Goal: Check status: Check status

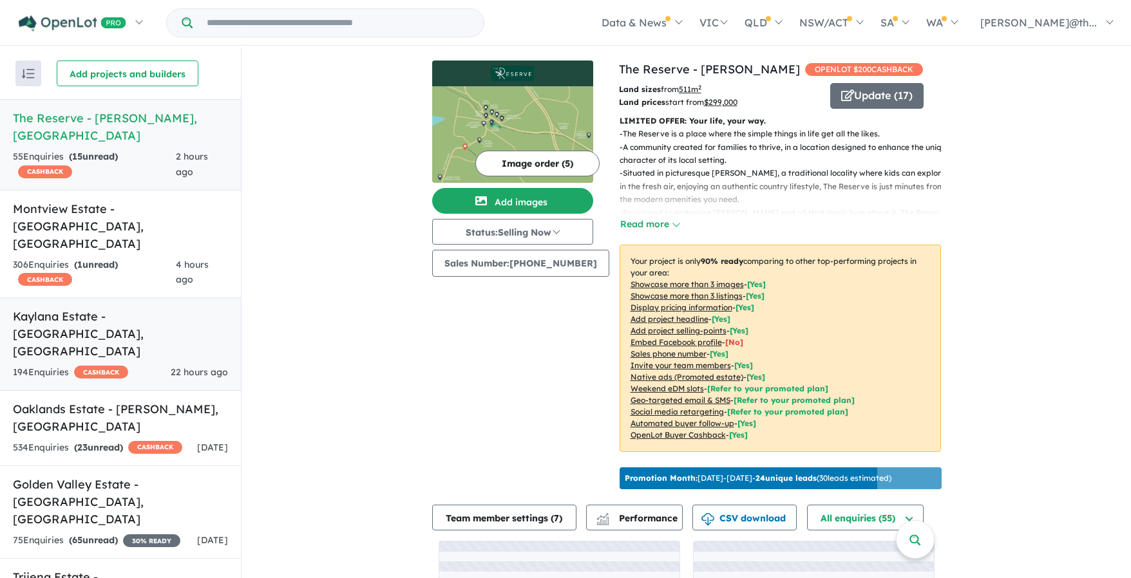
click at [147, 297] on link "Kaylana Estate - [GEOGRAPHIC_DATA] , [GEOGRAPHIC_DATA] 194 Enquir ies ( 0 unrea…" at bounding box center [120, 343] width 241 height 93
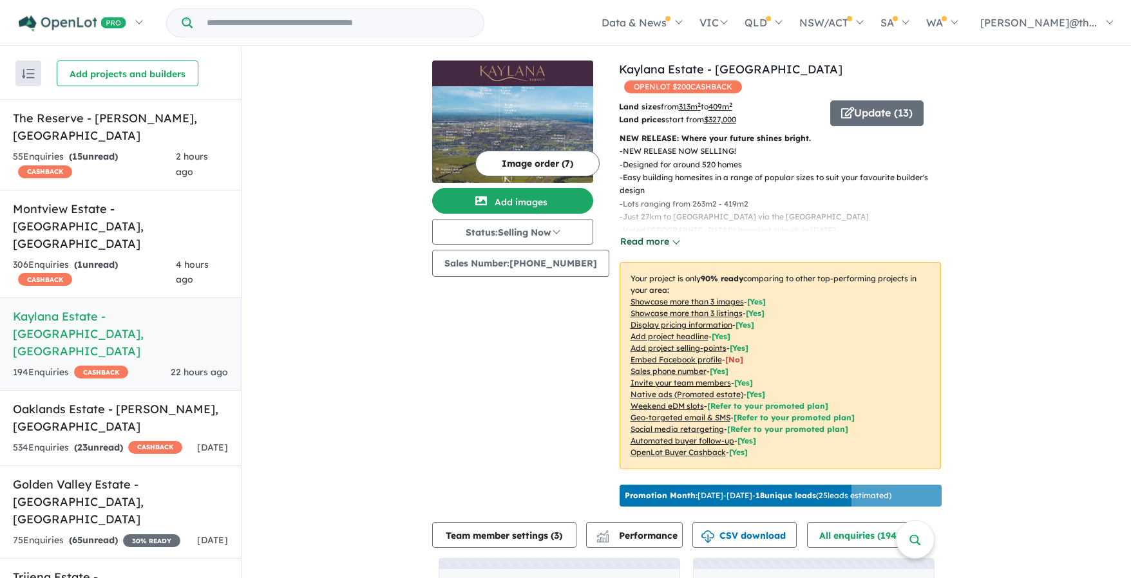
click at [640, 234] on button "Read more" at bounding box center [649, 241] width 61 height 15
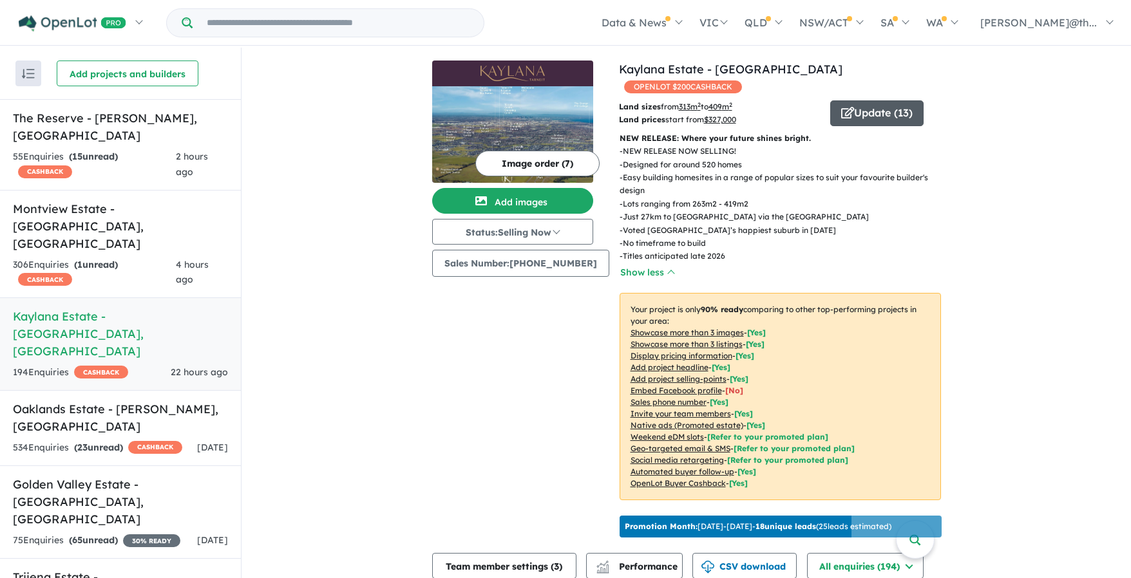
click at [857, 100] on button "Update ( 13 )" at bounding box center [876, 113] width 93 height 26
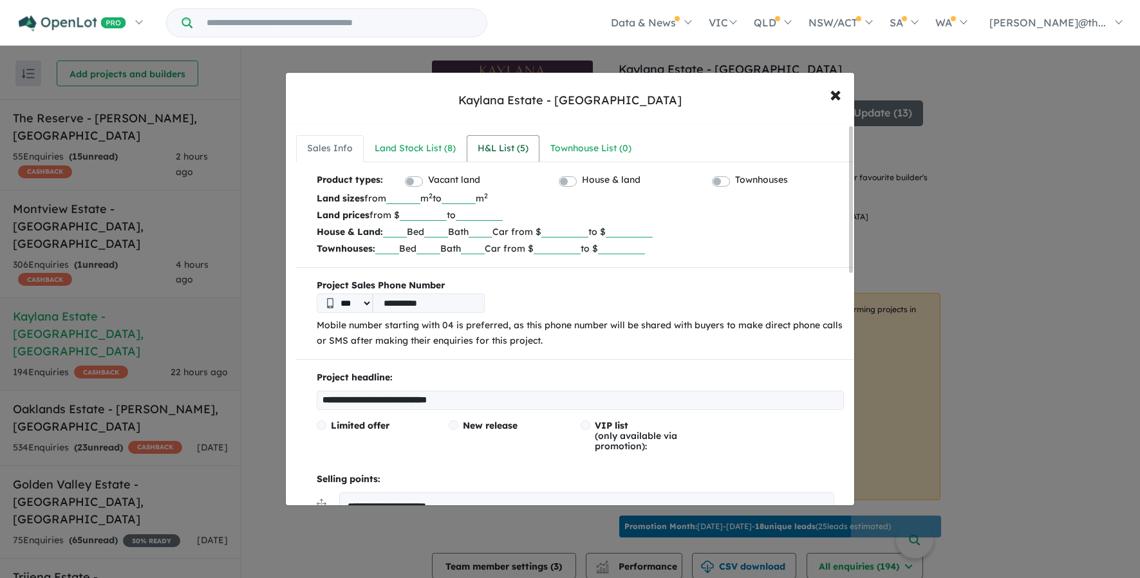
click at [511, 155] on div "H&L List ( 5 )" at bounding box center [503, 148] width 51 height 15
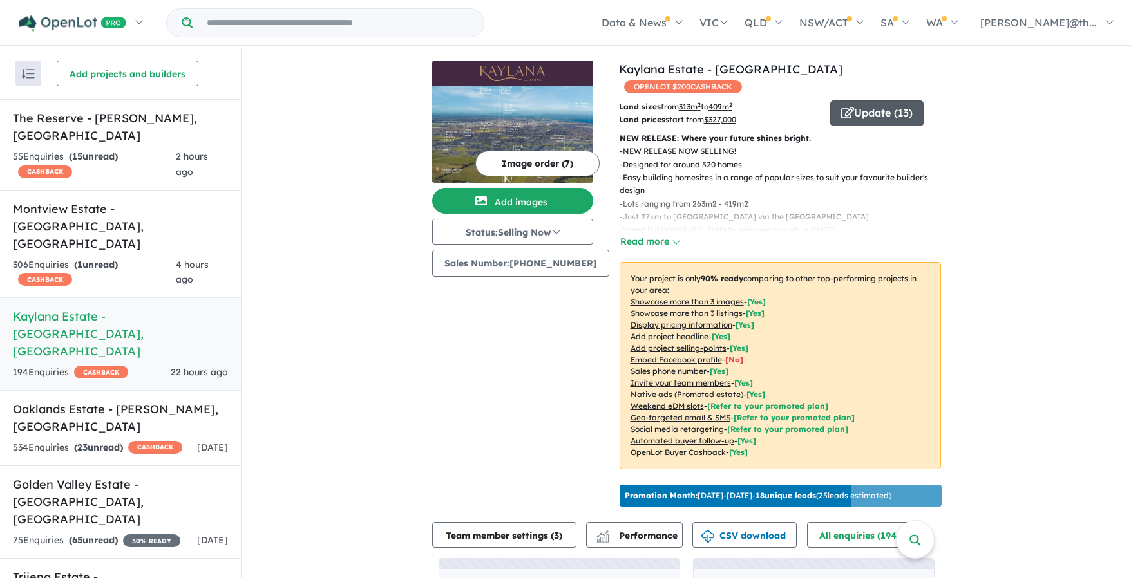
click at [862, 100] on button "Update ( 13 )" at bounding box center [876, 113] width 93 height 26
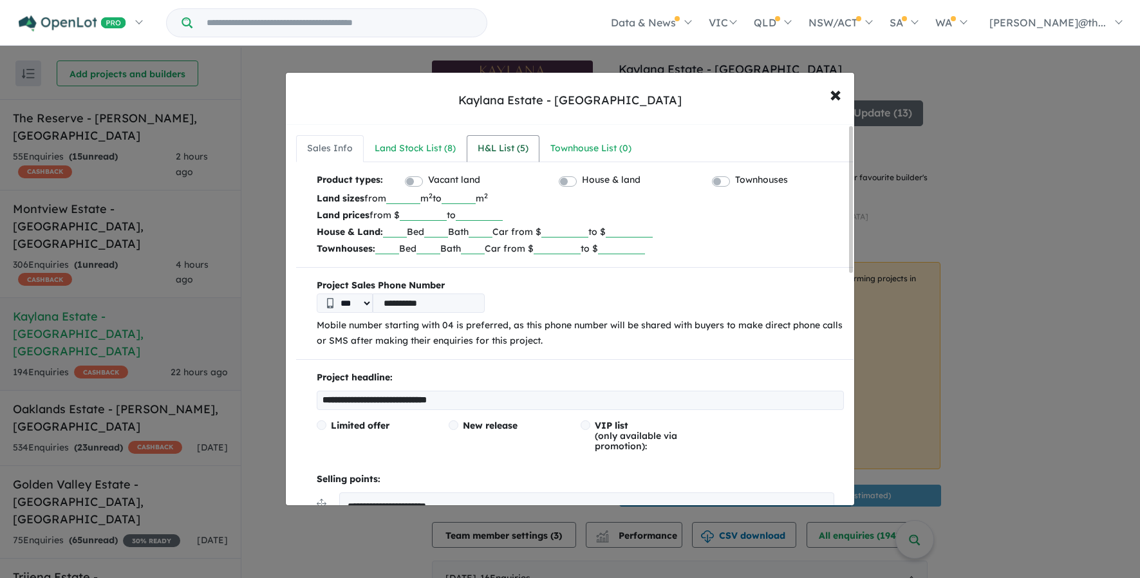
click at [498, 150] on div "H&L List ( 5 )" at bounding box center [503, 148] width 51 height 15
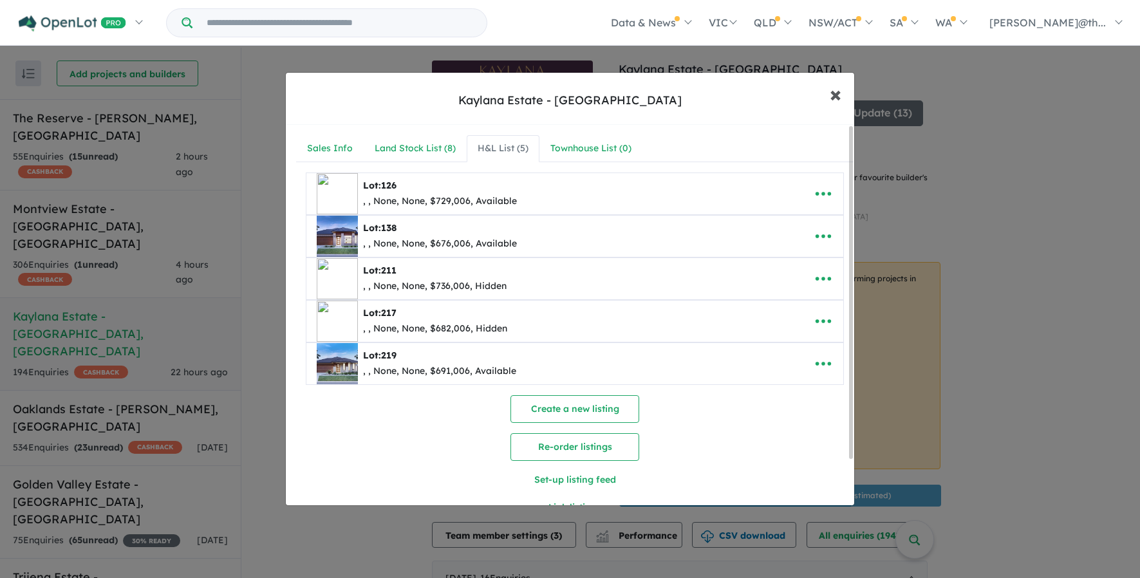
click at [842, 91] on span "×" at bounding box center [836, 94] width 12 height 28
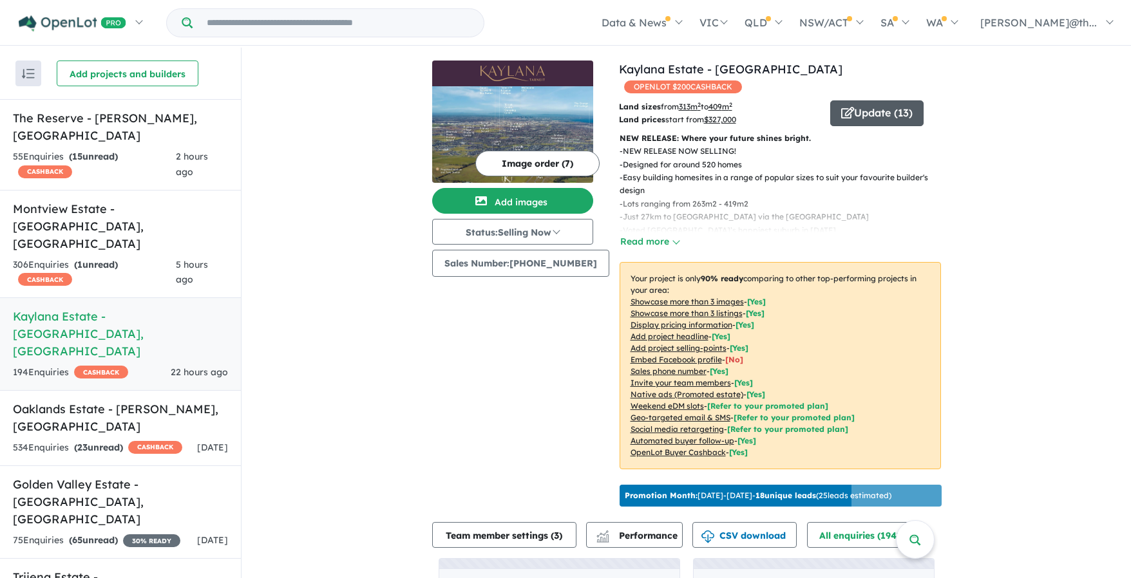
click at [878, 100] on button "Update ( 13 )" at bounding box center [876, 113] width 93 height 26
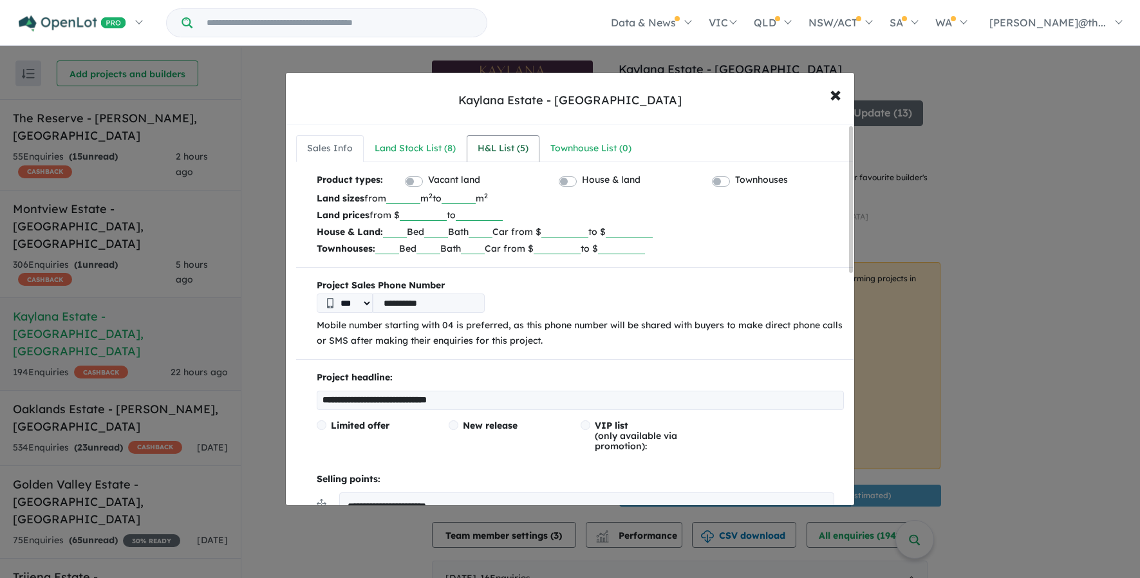
click at [490, 151] on div "H&L List ( 5 )" at bounding box center [503, 148] width 51 height 15
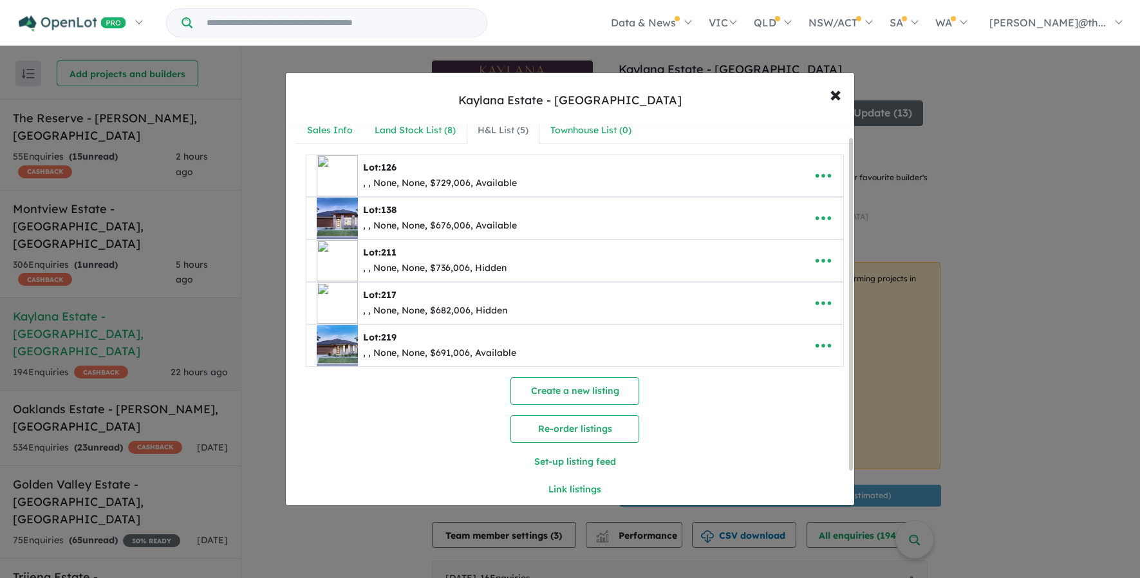
scroll to position [13, 0]
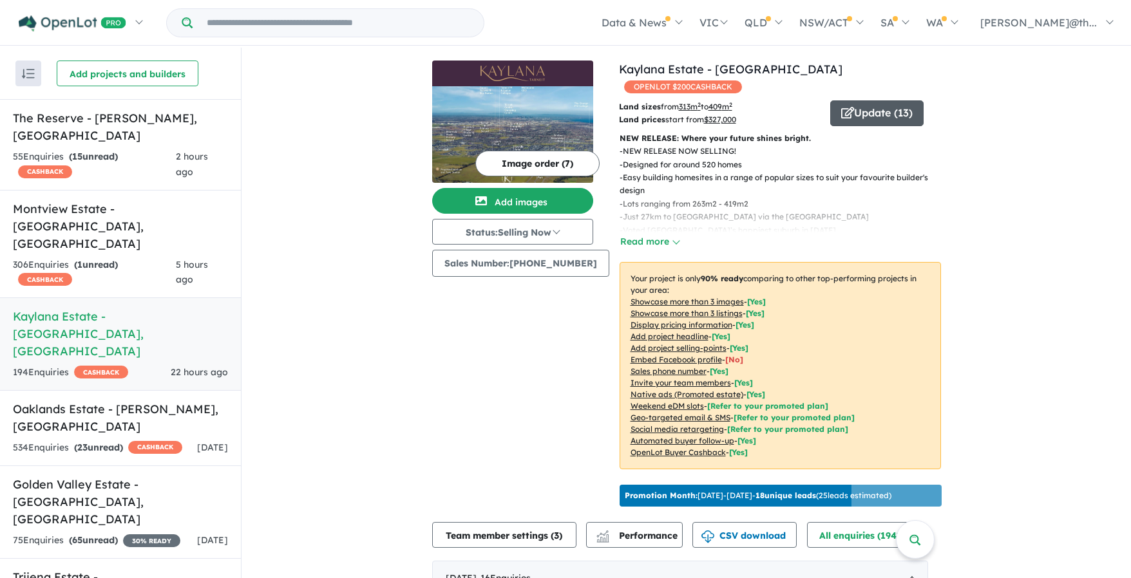
click at [875, 100] on button "Update ( 13 )" at bounding box center [876, 113] width 93 height 26
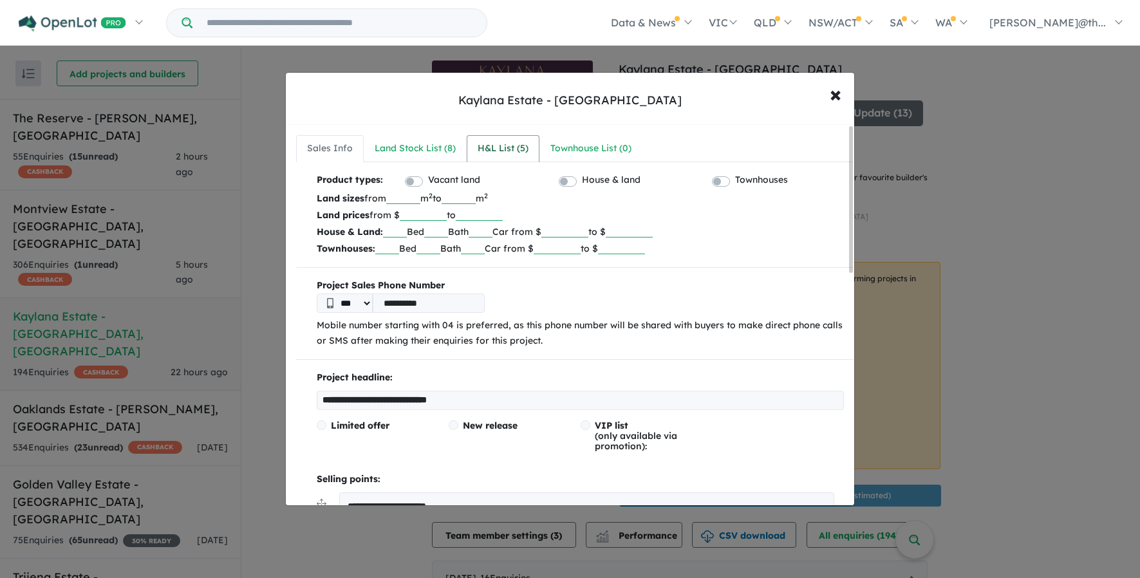
click at [468, 140] on link "H&L List ( 5 )" at bounding box center [503, 148] width 73 height 27
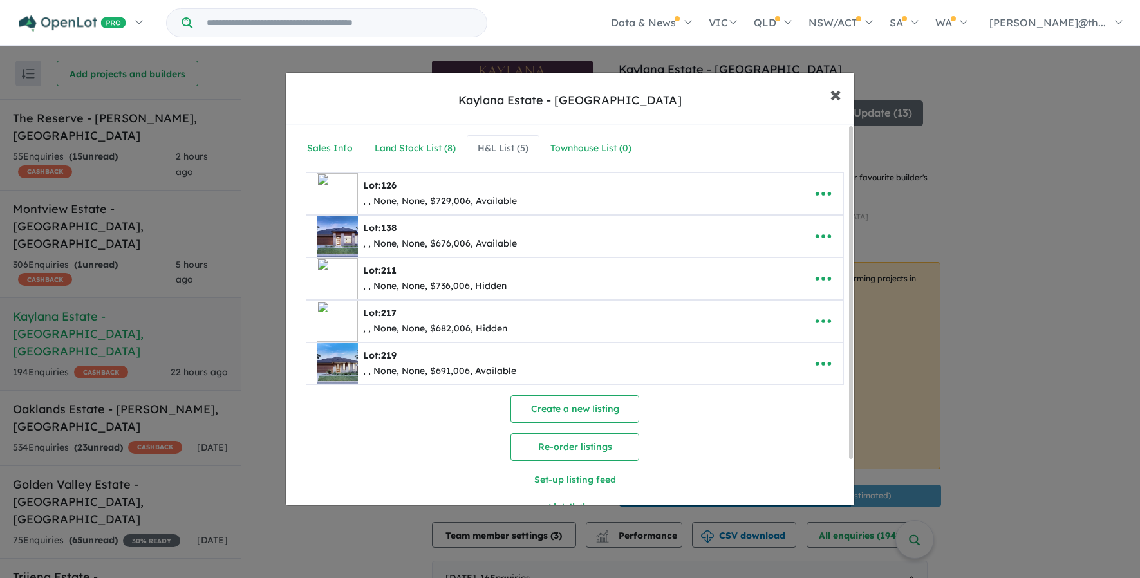
click at [838, 95] on span "×" at bounding box center [836, 94] width 12 height 28
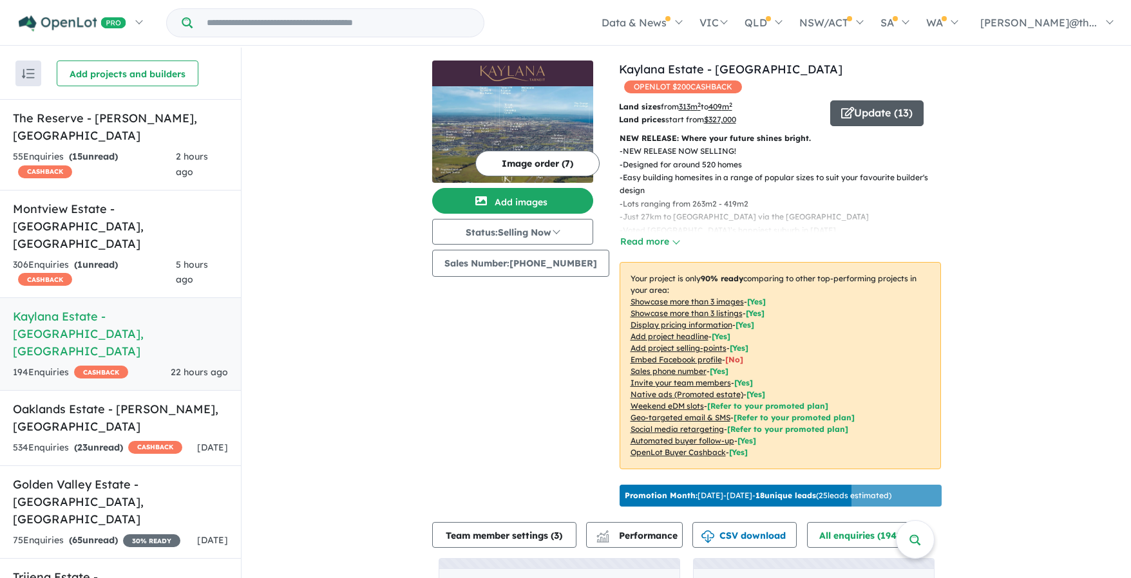
click at [877, 100] on button "Update ( 13 )" at bounding box center [876, 113] width 93 height 26
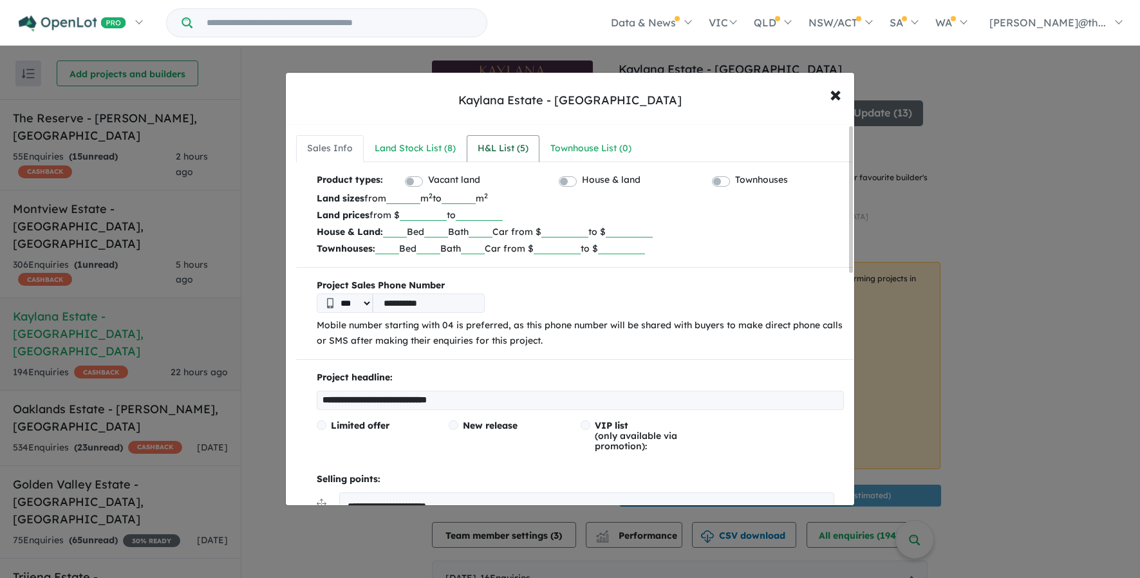
click at [478, 145] on div "H&L List ( 5 )" at bounding box center [503, 148] width 51 height 15
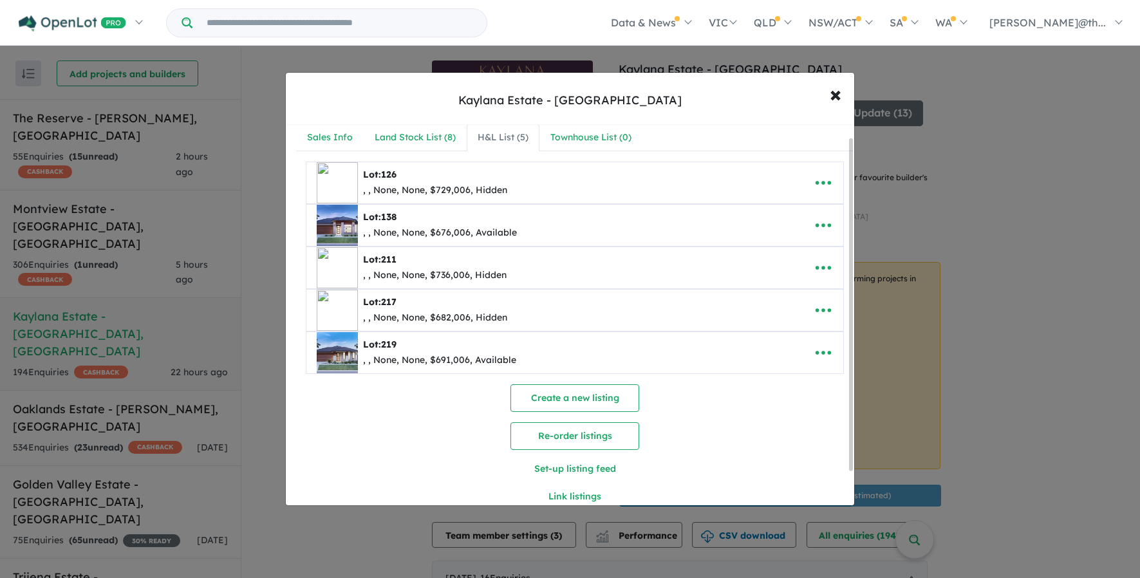
scroll to position [26, 0]
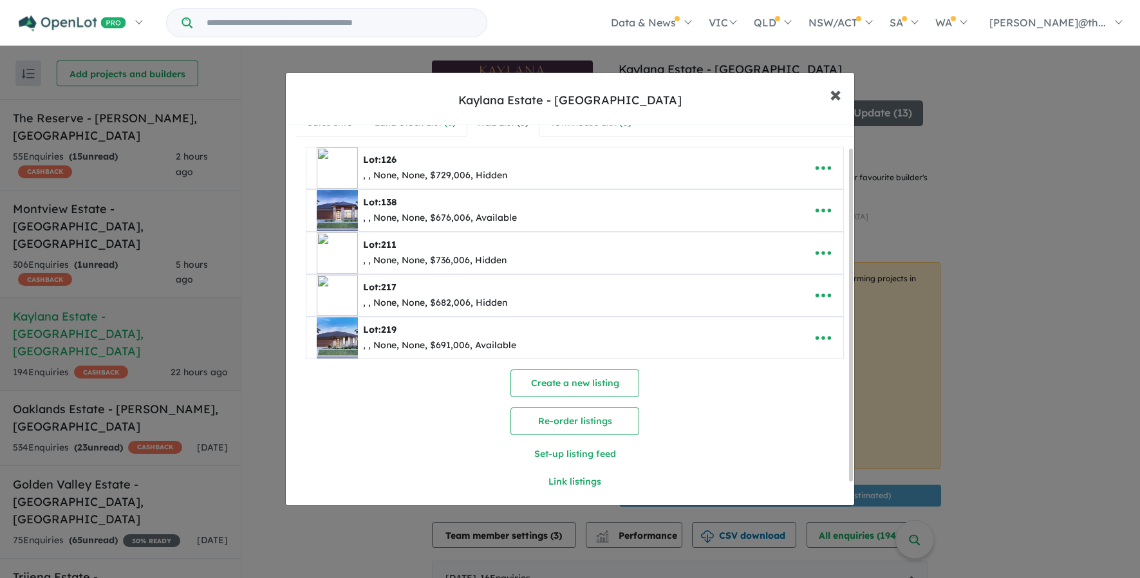
click at [840, 97] on span "×" at bounding box center [836, 94] width 12 height 28
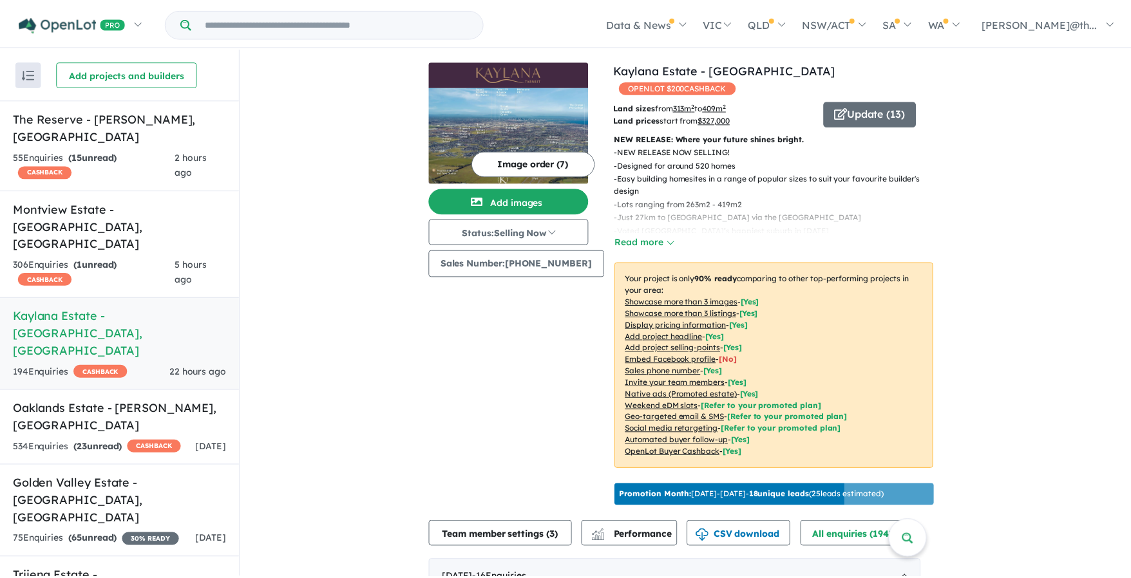
scroll to position [0, 0]
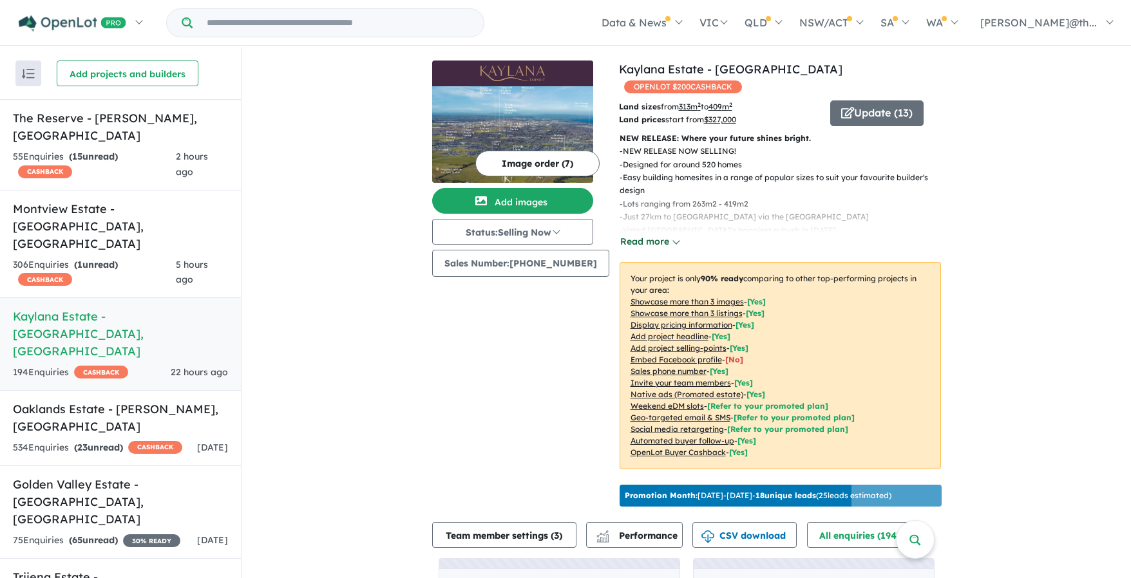
click at [636, 234] on button "Read more" at bounding box center [649, 241] width 61 height 15
click at [891, 100] on button "Update ( 13 )" at bounding box center [876, 113] width 93 height 26
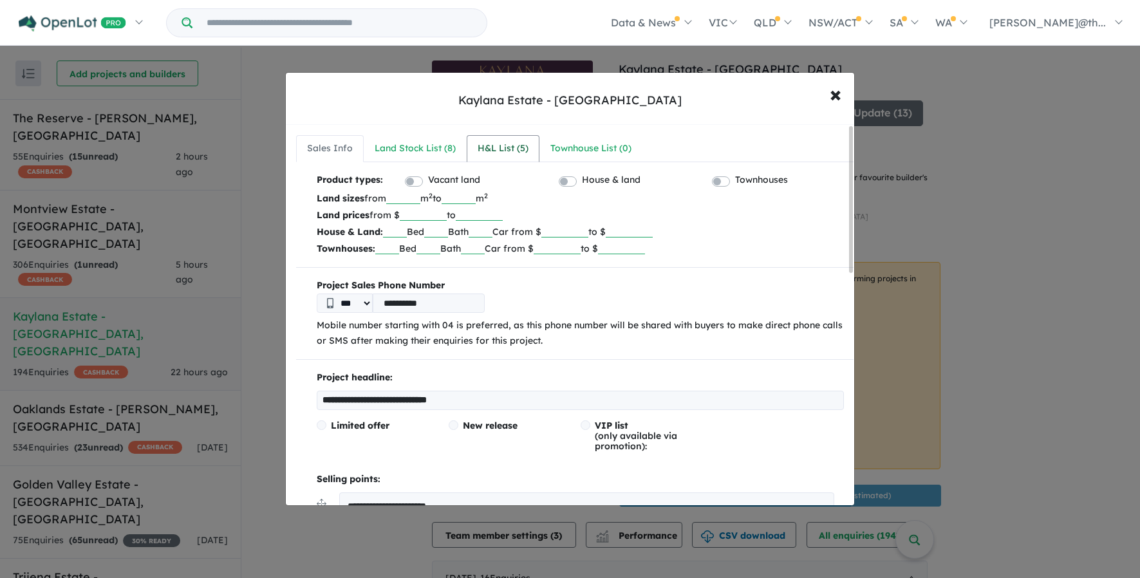
click at [481, 151] on div "H&L List ( 5 )" at bounding box center [503, 148] width 51 height 15
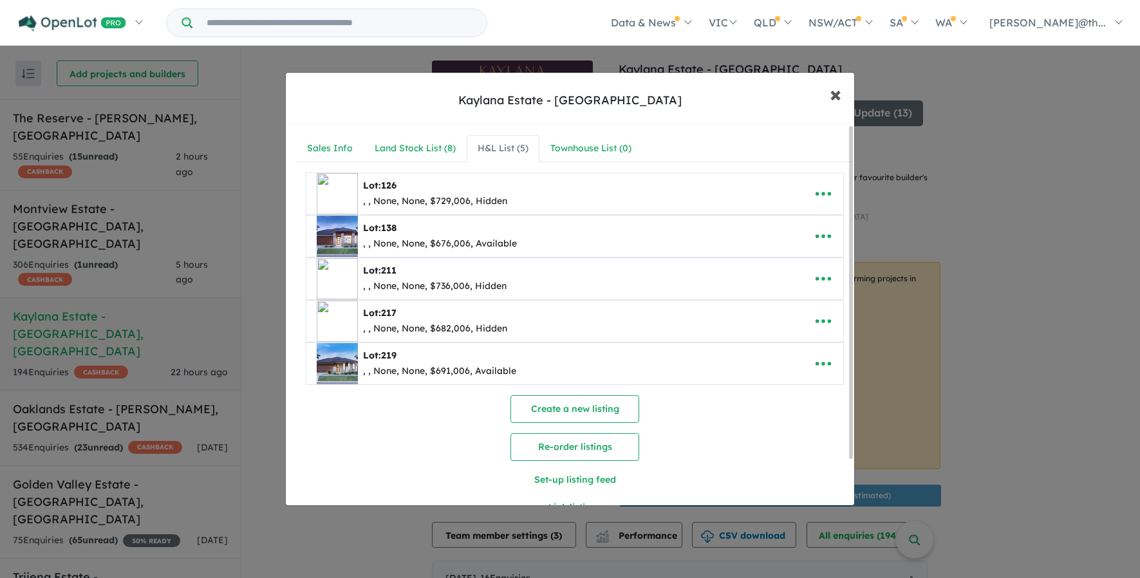
click at [840, 95] on span "×" at bounding box center [836, 94] width 12 height 28
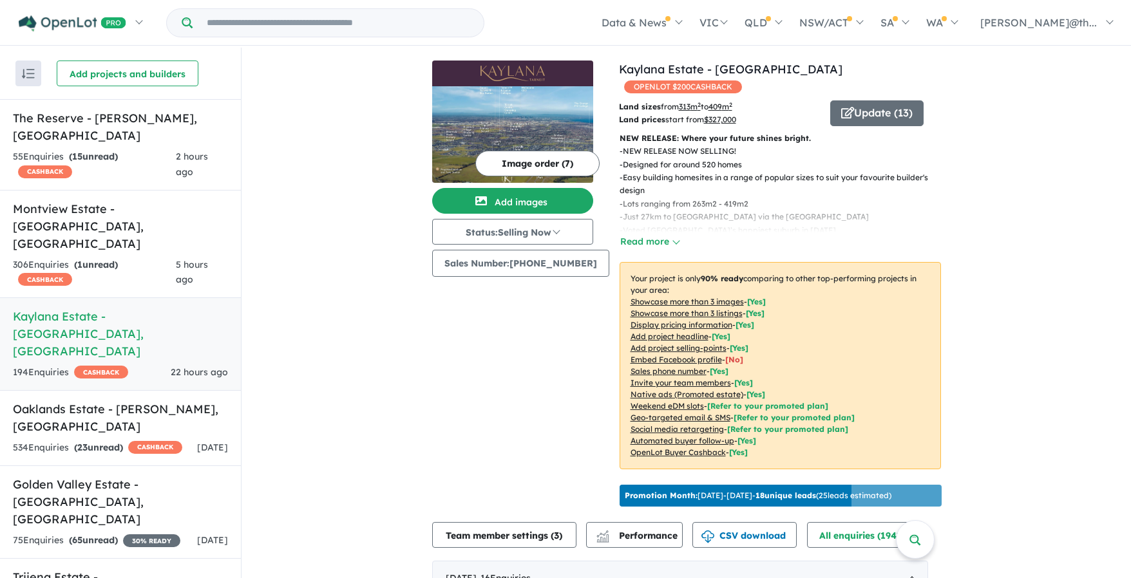
click at [519, 352] on div "Image order ( 7 ) Add images Status: Selling Now In Planning Coming Soon Sellin…" at bounding box center [525, 286] width 187 height 451
click at [881, 106] on button "Update ( 13 )" at bounding box center [876, 113] width 93 height 26
click at [878, 100] on button "Update ( 13 )" at bounding box center [876, 113] width 93 height 26
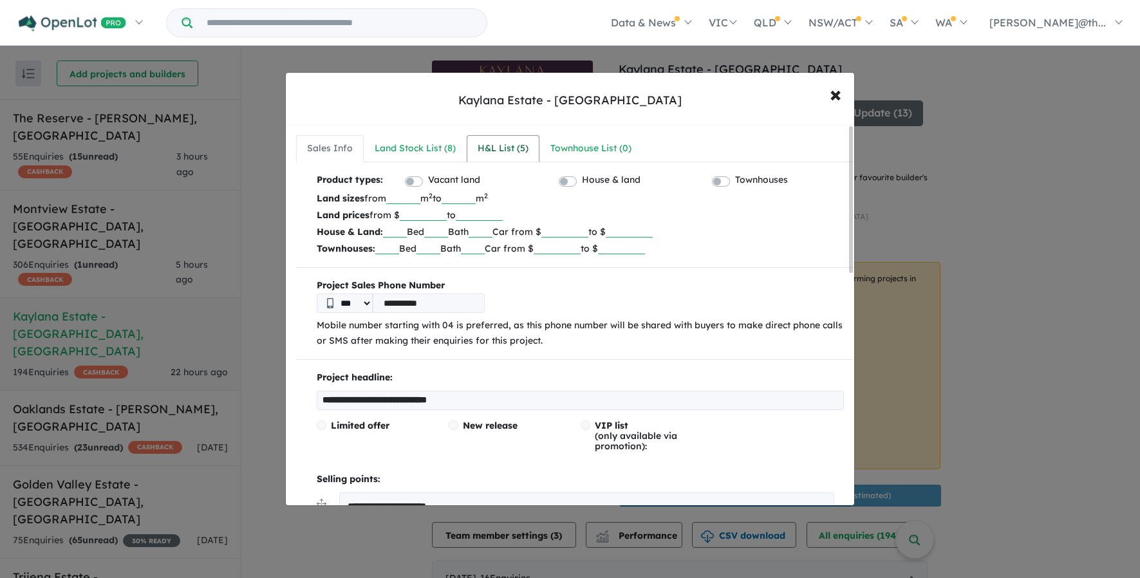
click at [488, 146] on div "H&L List ( 5 )" at bounding box center [503, 148] width 51 height 15
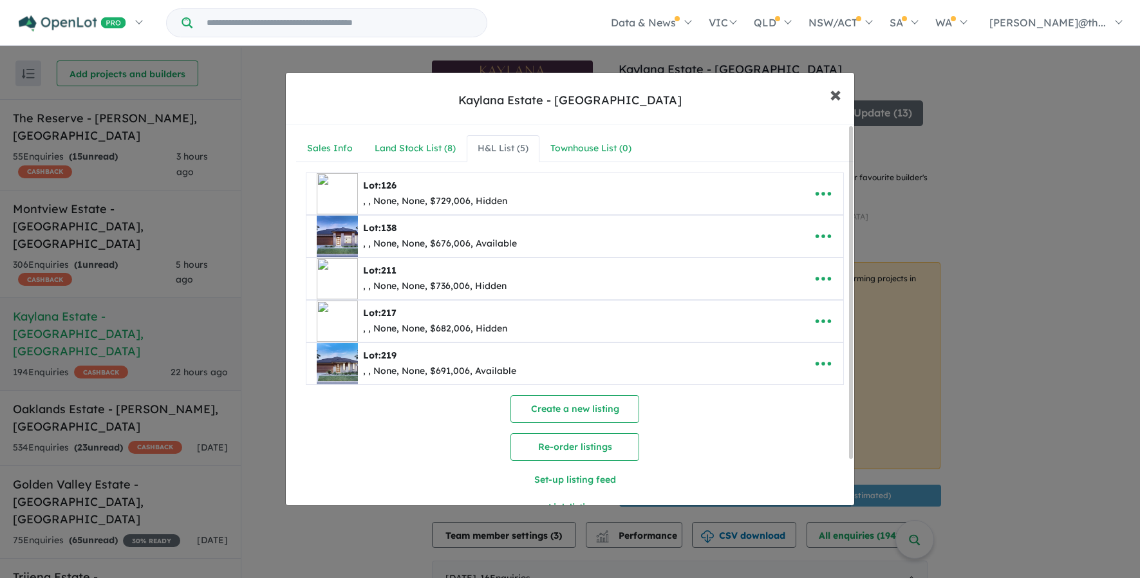
click at [842, 93] on span "×" at bounding box center [836, 94] width 12 height 28
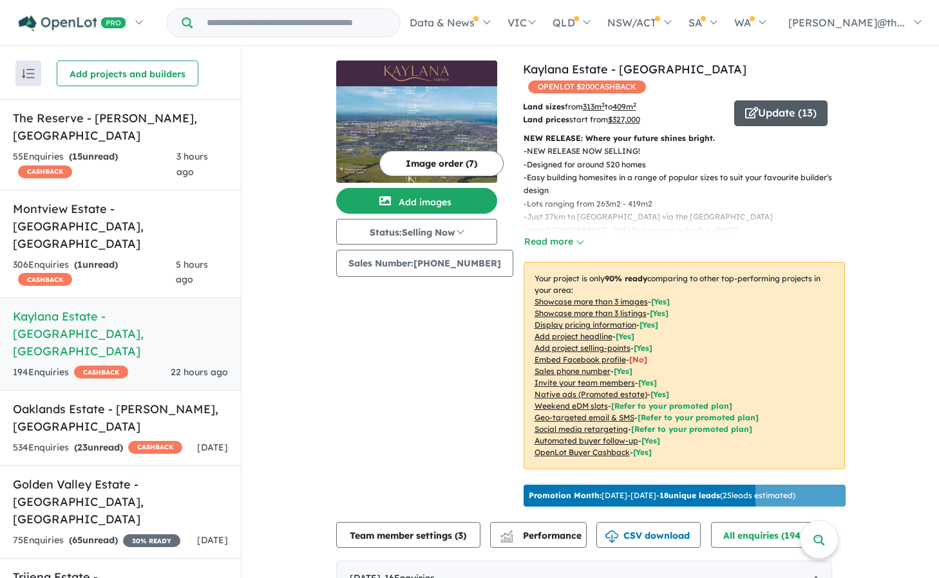
click at [774, 100] on button "Update ( 13 )" at bounding box center [780, 113] width 93 height 26
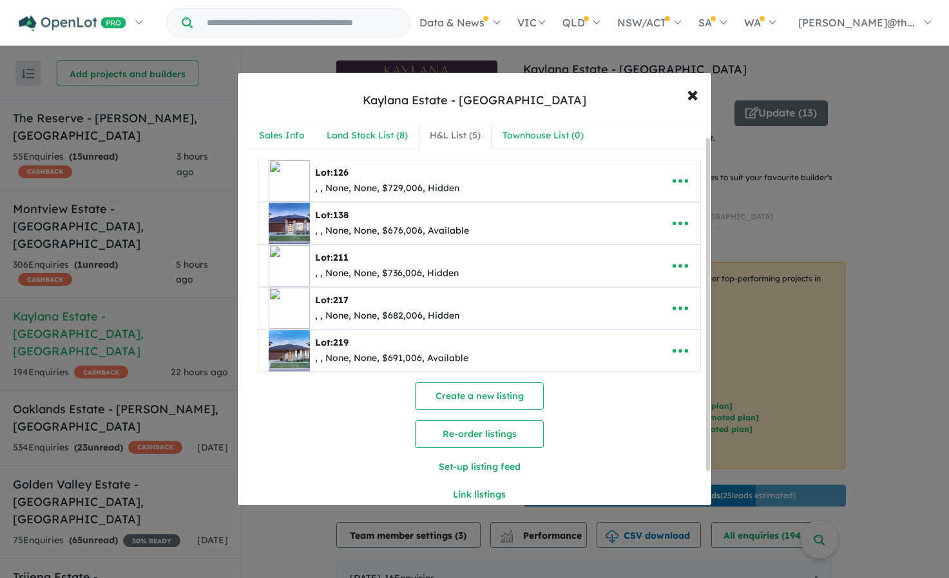
scroll to position [26, 0]
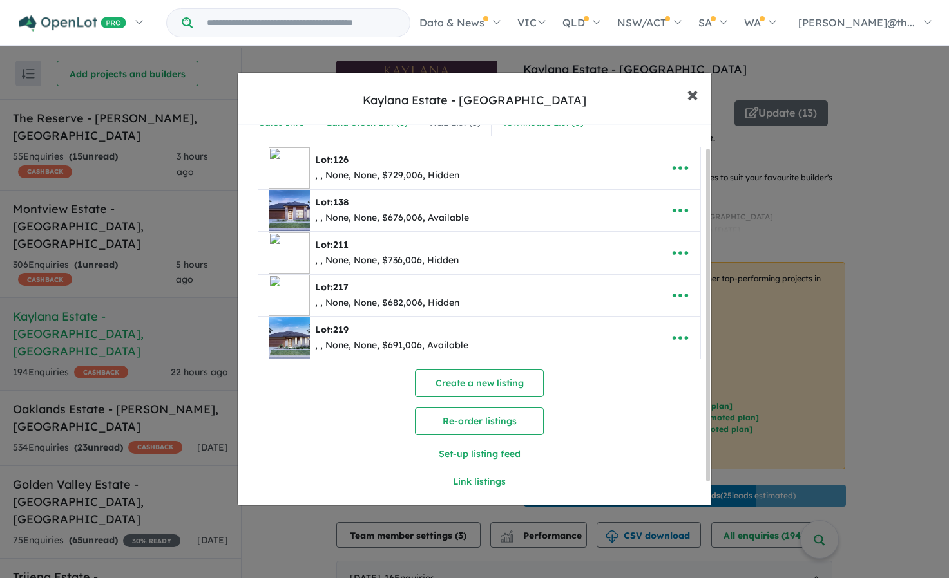
click at [694, 94] on span "×" at bounding box center [692, 94] width 12 height 28
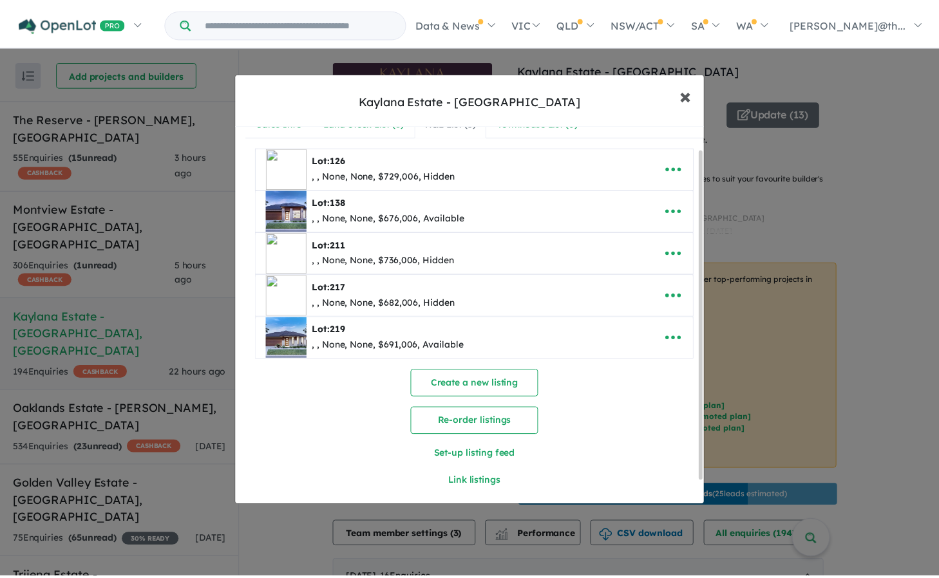
scroll to position [0, 0]
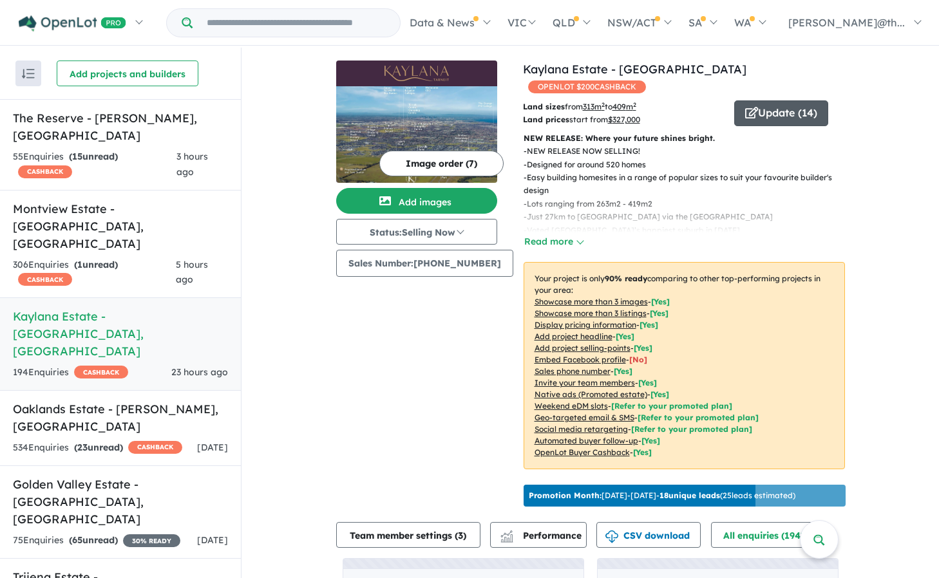
click at [789, 100] on button "Update ( 14 )" at bounding box center [781, 113] width 94 height 26
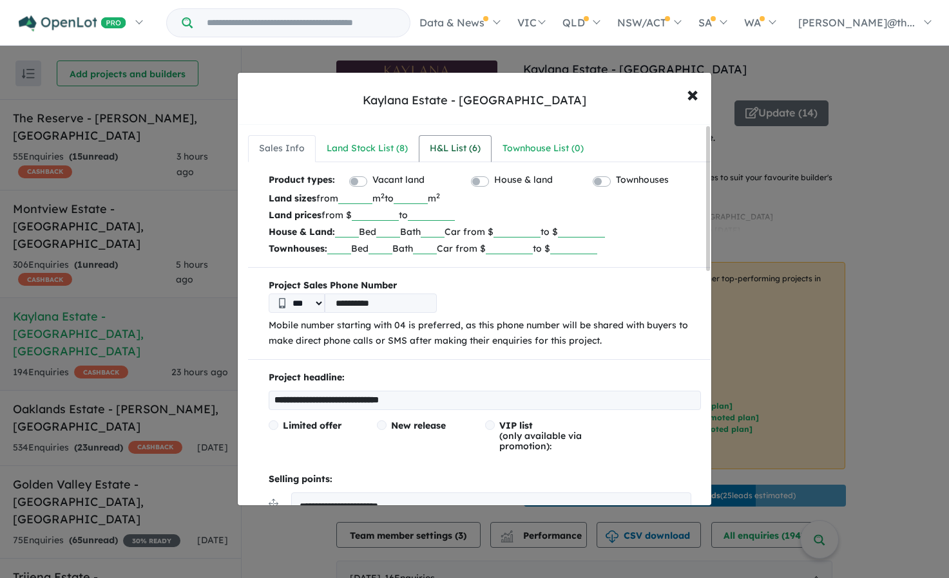
click at [434, 153] on div "H&L List ( 6 )" at bounding box center [455, 148] width 51 height 15
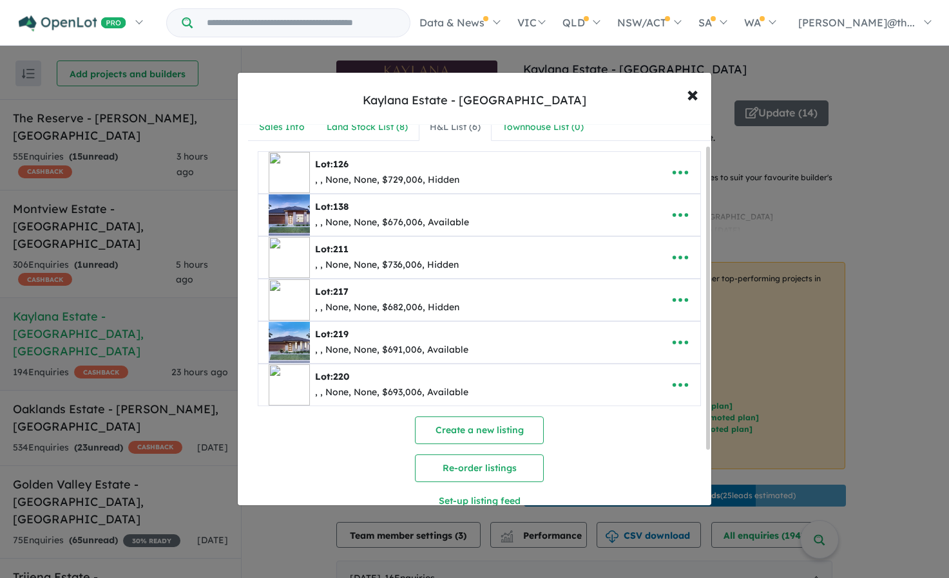
scroll to position [26, 0]
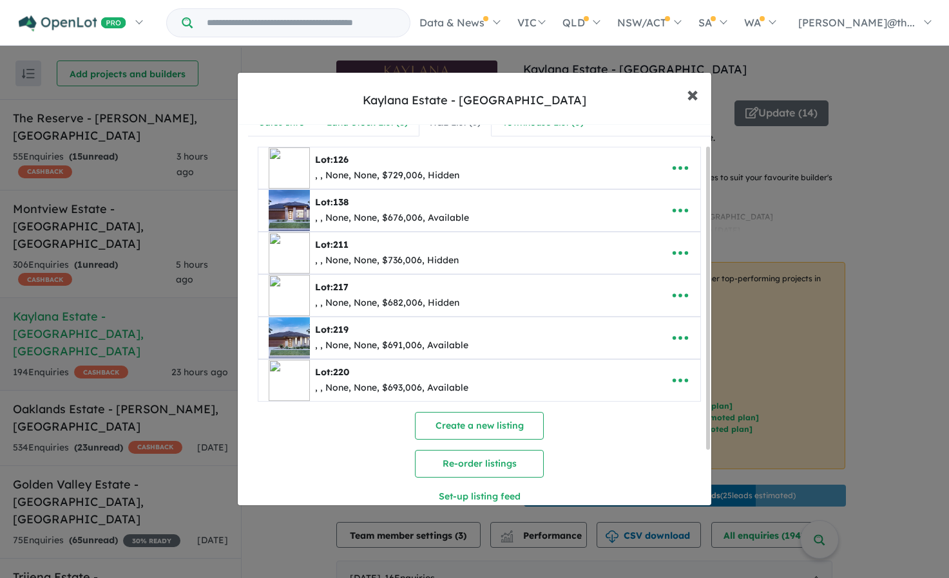
click at [690, 96] on span "×" at bounding box center [692, 94] width 12 height 28
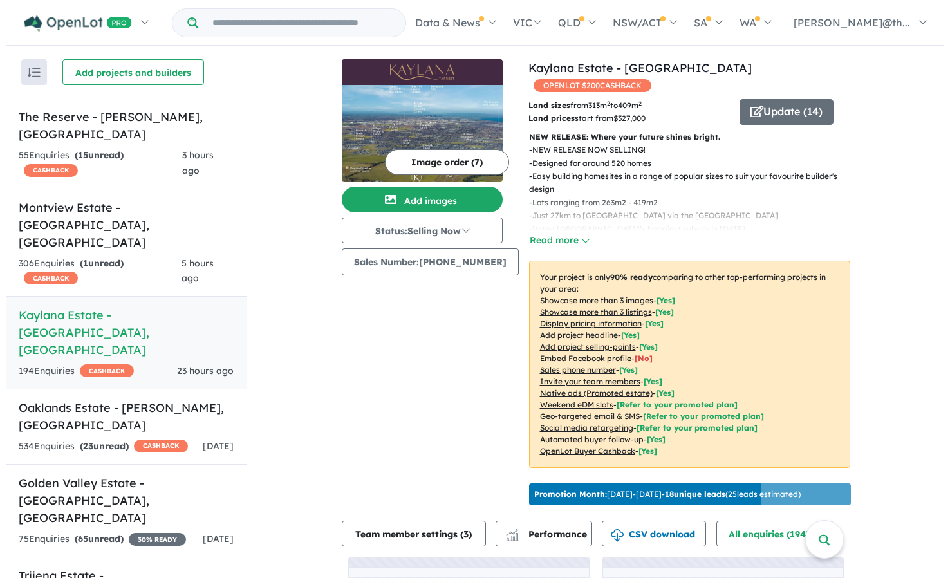
scroll to position [0, 0]
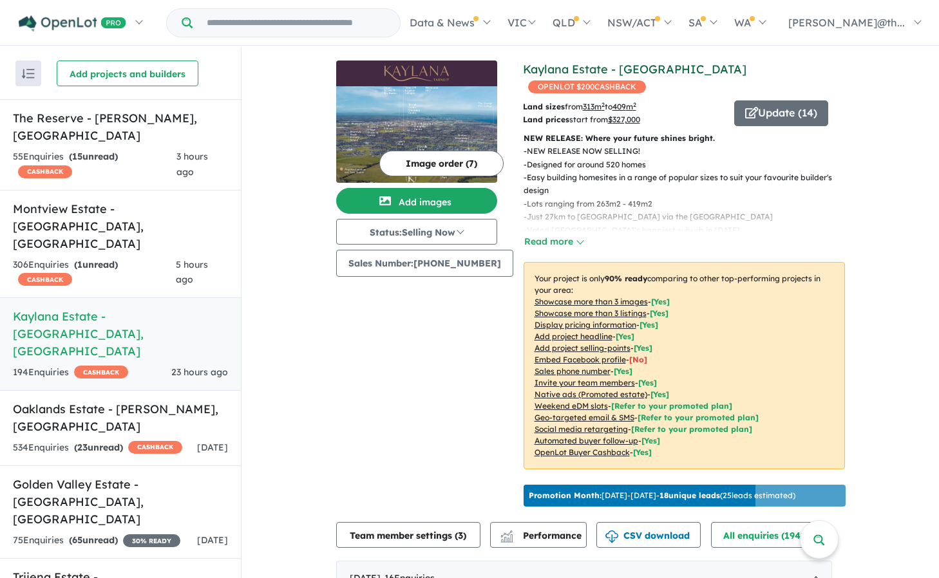
click at [602, 70] on link "Kaylana Estate - [GEOGRAPHIC_DATA]" at bounding box center [634, 69] width 223 height 15
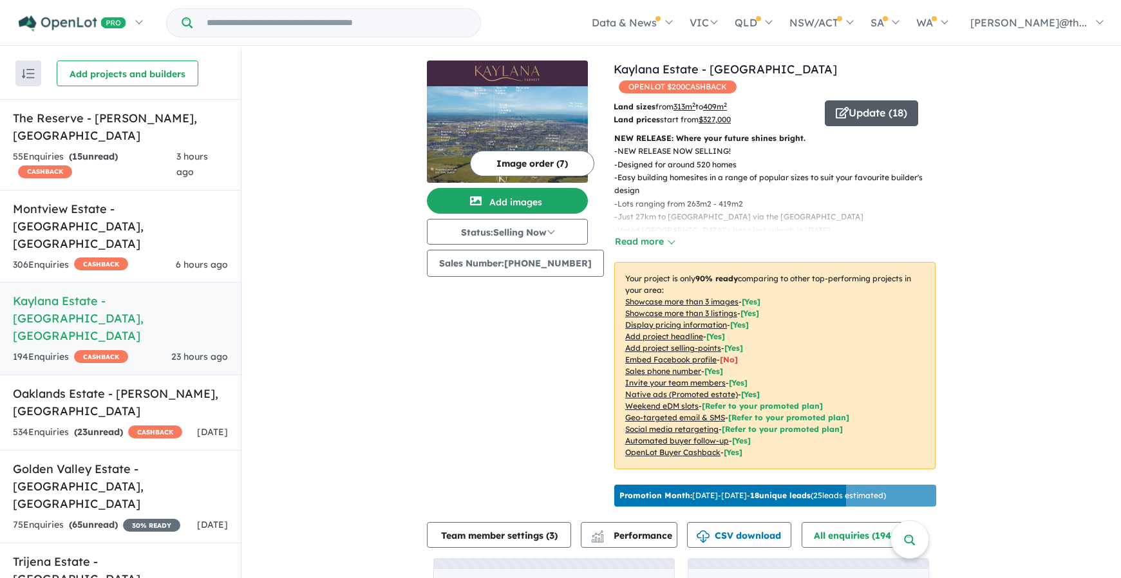
click at [881, 100] on button "Update ( 18 )" at bounding box center [871, 113] width 93 height 26
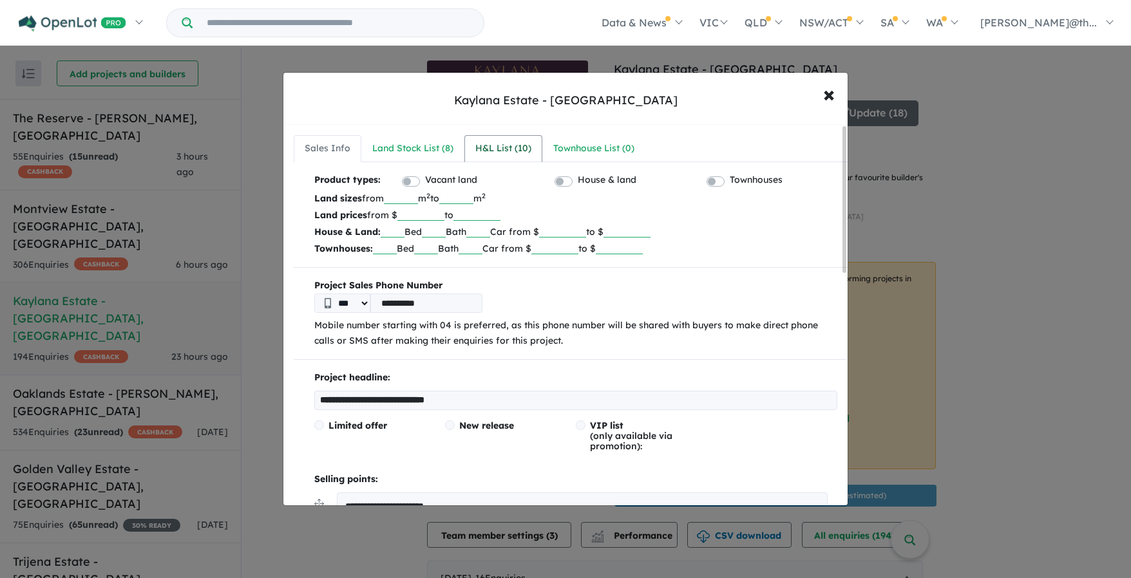
click at [486, 153] on div "H&L List ( 10 )" at bounding box center [503, 148] width 56 height 15
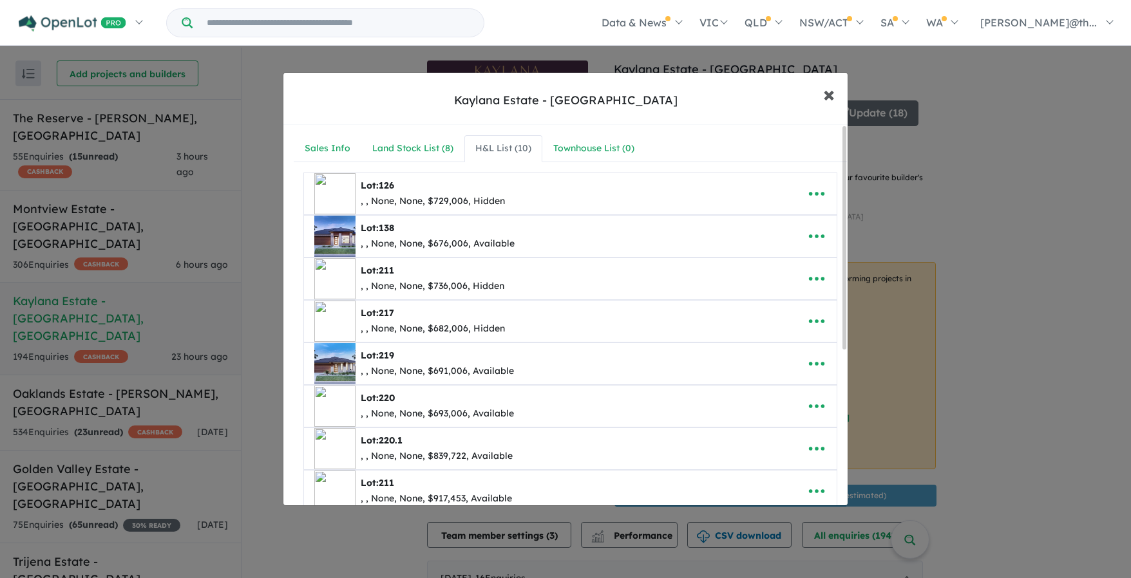
click at [831, 94] on span "×" at bounding box center [829, 94] width 12 height 28
